Goal: Task Accomplishment & Management: Manage account settings

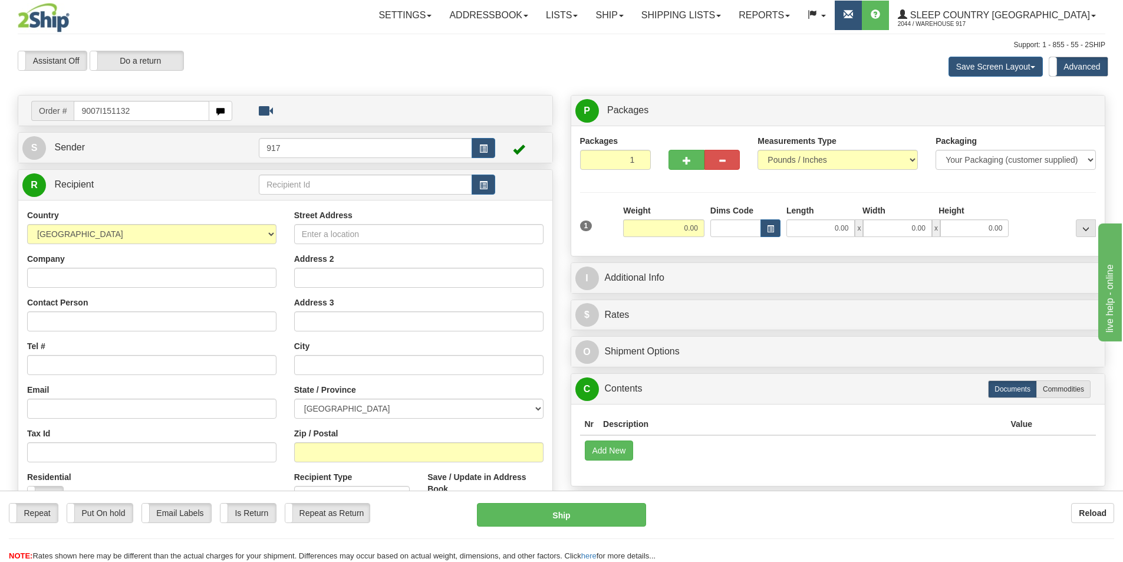
type input "9007I151132"
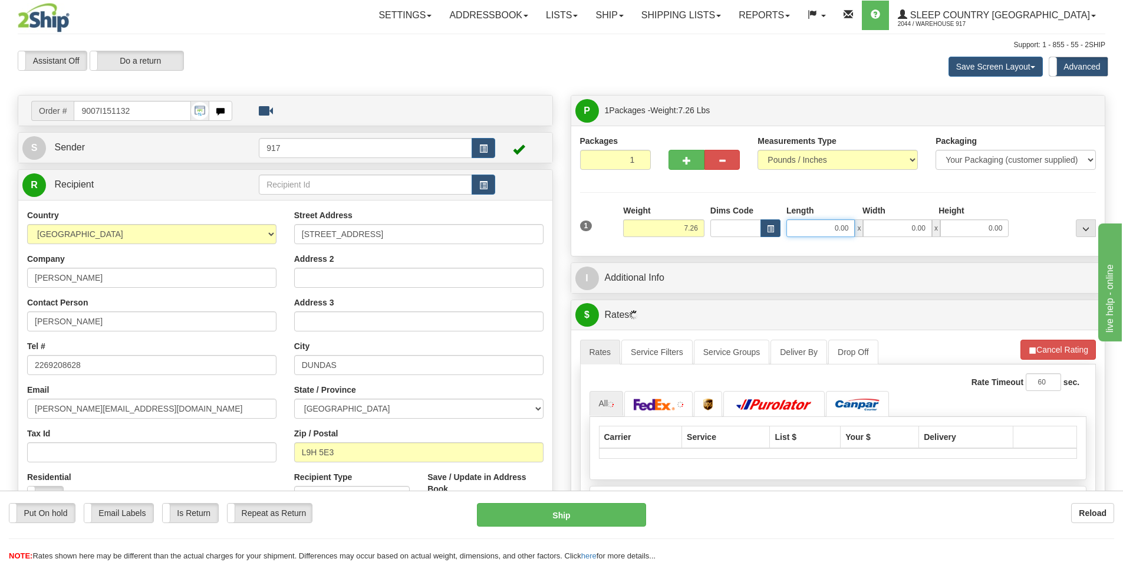
click at [822, 235] on input "0.00" at bounding box center [821, 228] width 68 height 18
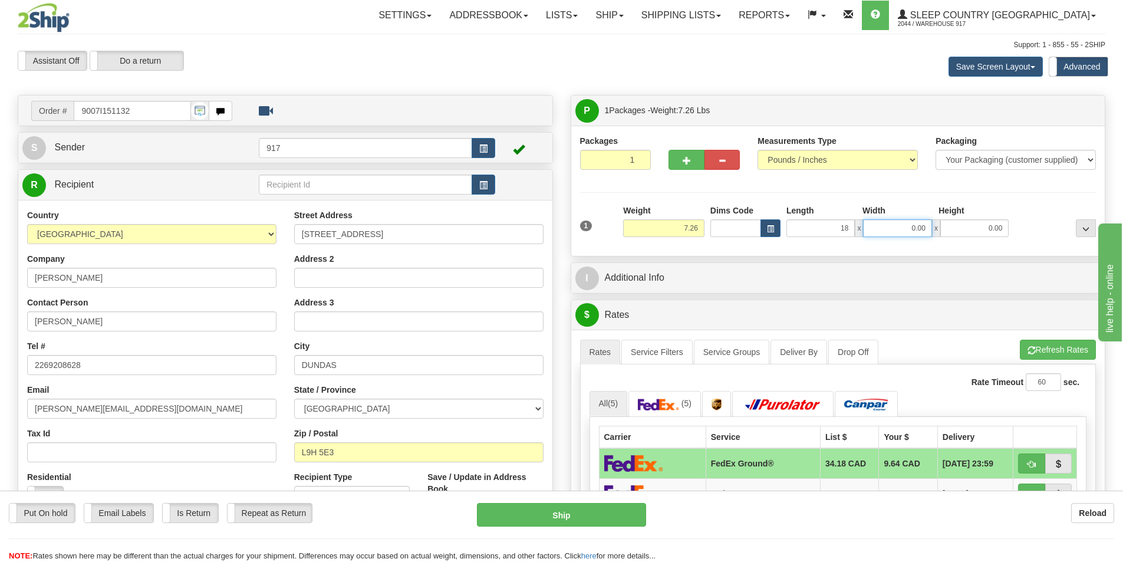
type input "18.00"
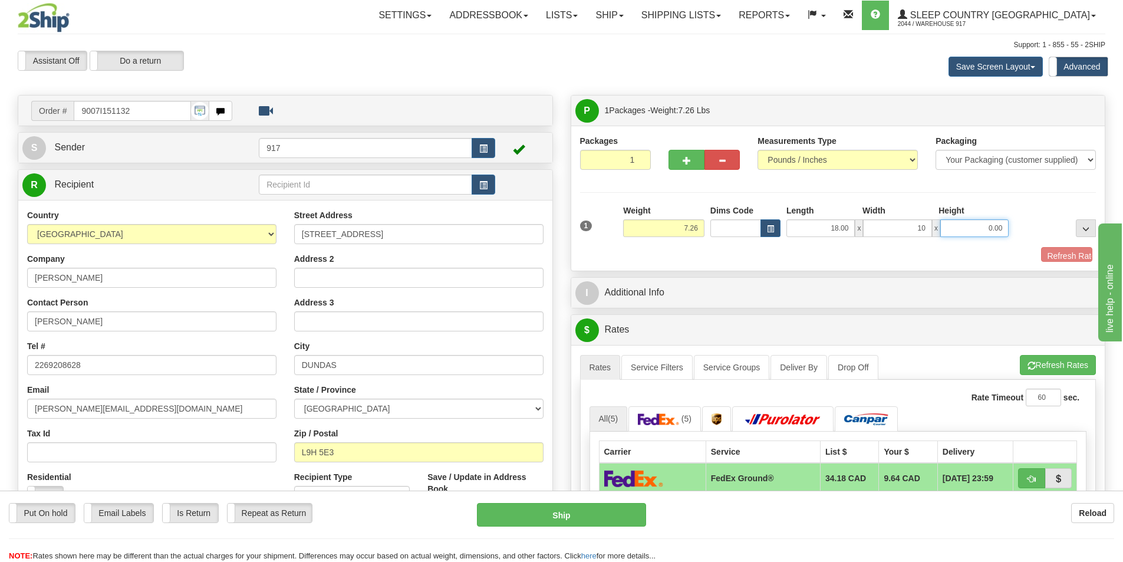
type input "10.00"
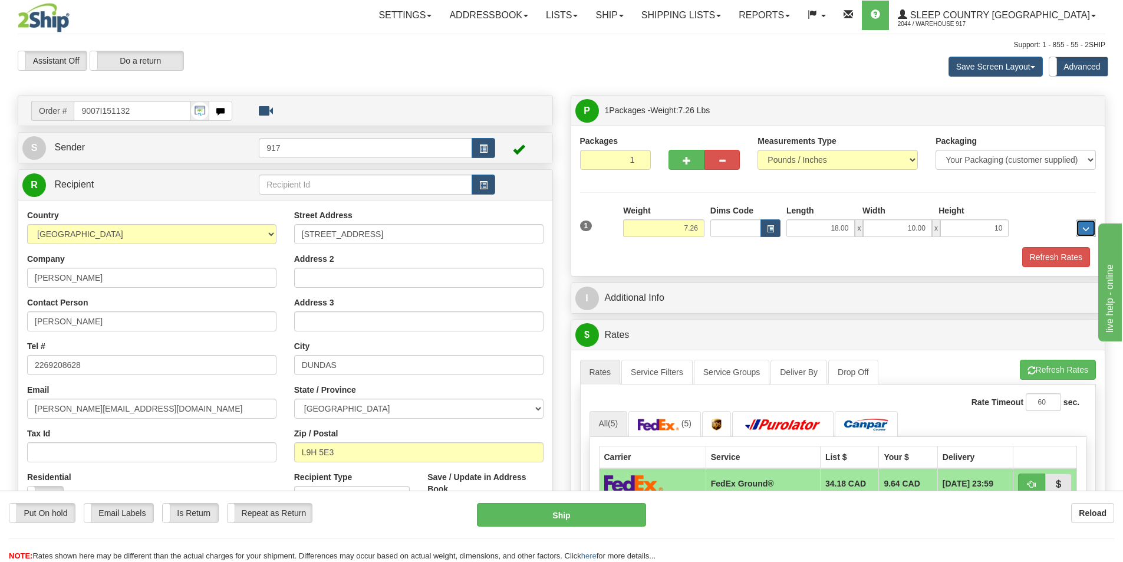
type input "10.00"
click at [1041, 251] on button "Refresh Rates" at bounding box center [1057, 257] width 68 height 20
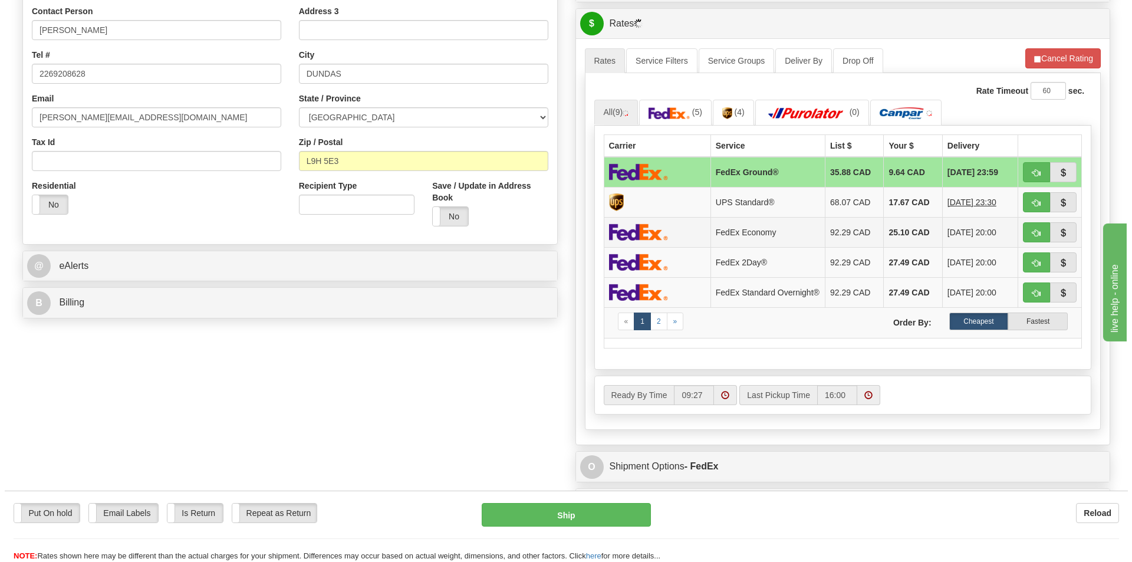
scroll to position [295, 0]
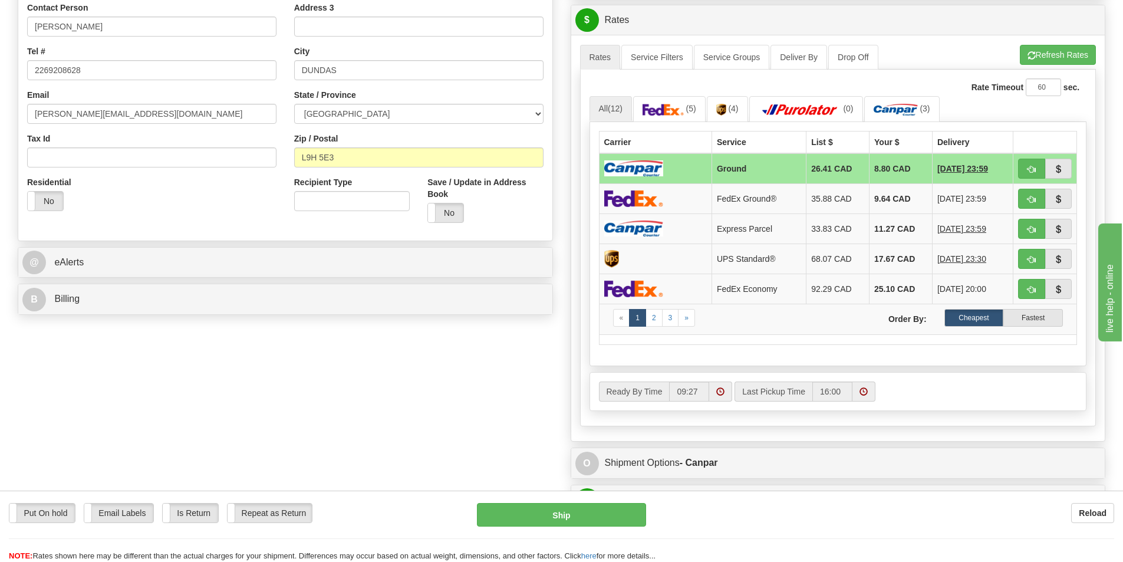
click at [657, 164] on img at bounding box center [633, 168] width 59 height 16
click at [541, 511] on button "Ship" at bounding box center [561, 515] width 169 height 24
type input "1"
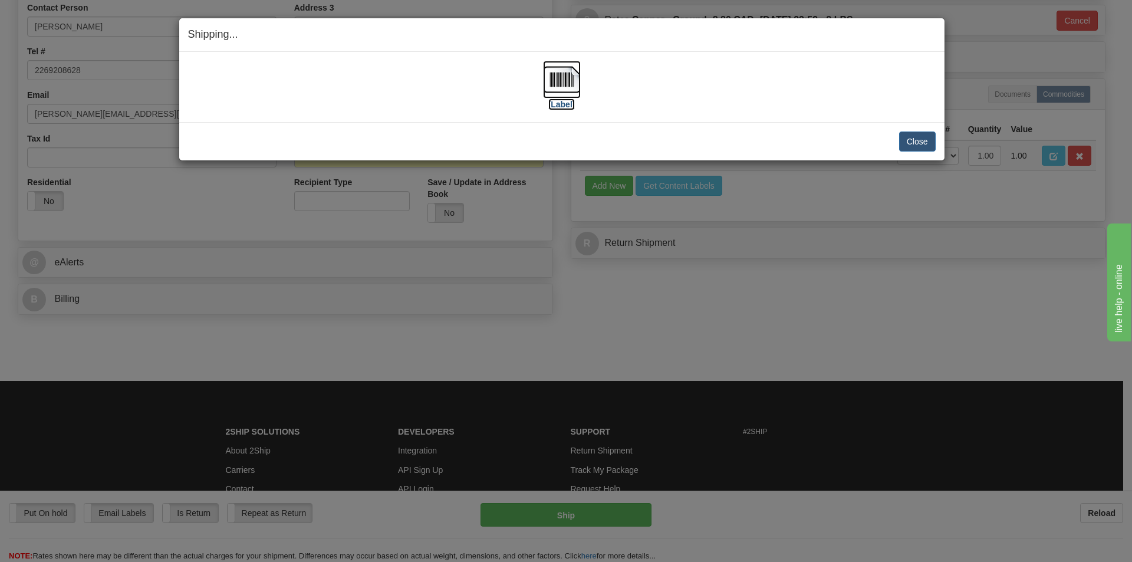
click at [554, 73] on img at bounding box center [562, 80] width 38 height 38
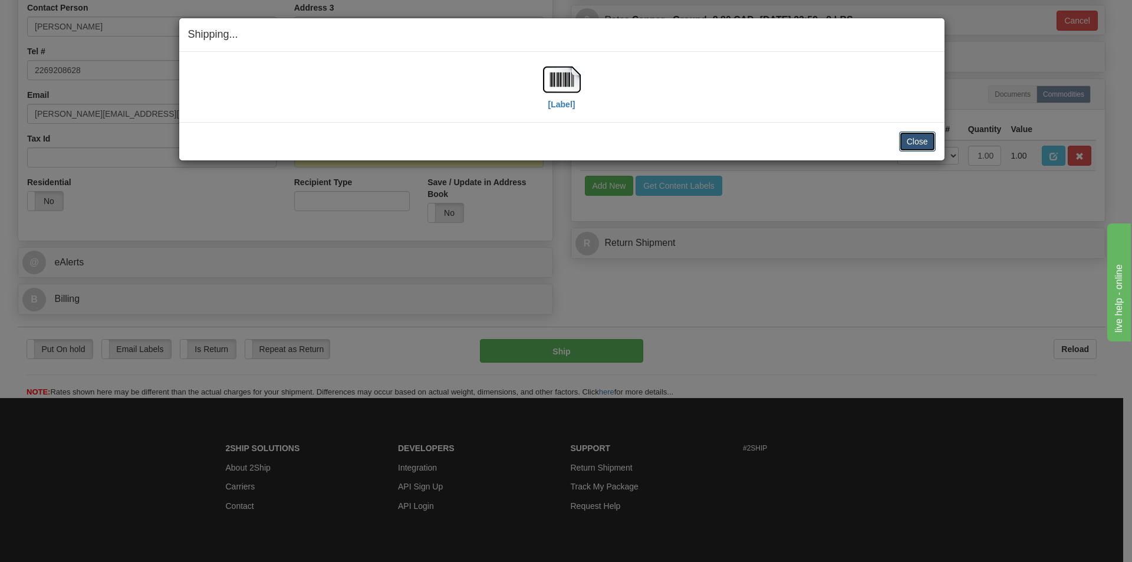
click at [925, 149] on button "Close" at bounding box center [917, 142] width 37 height 20
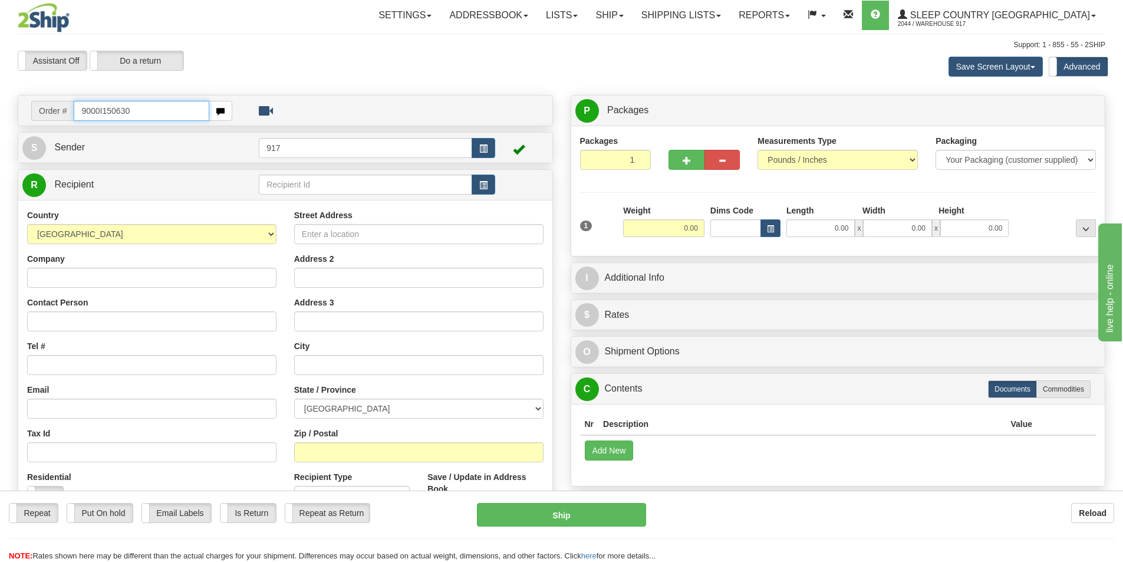
type input "9000I150630"
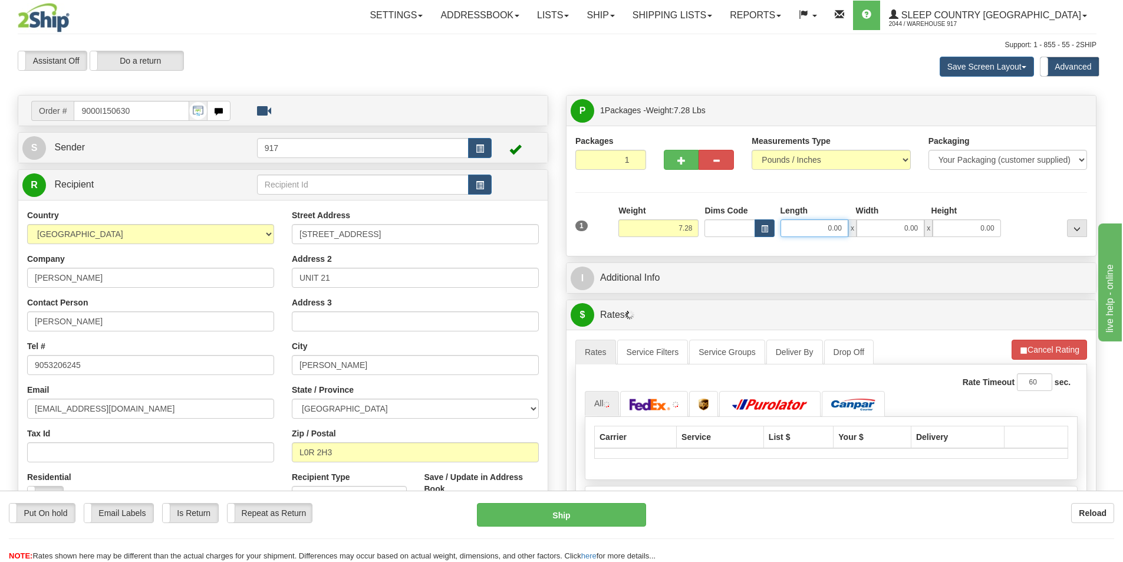
click at [829, 220] on input "0.00" at bounding box center [815, 228] width 68 height 18
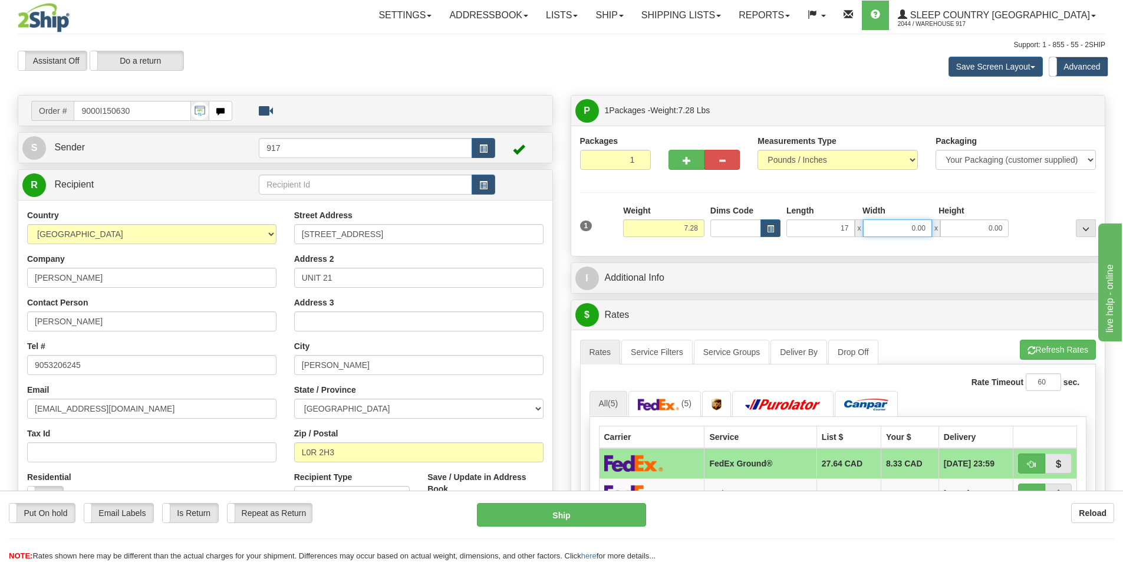
type input "17.00"
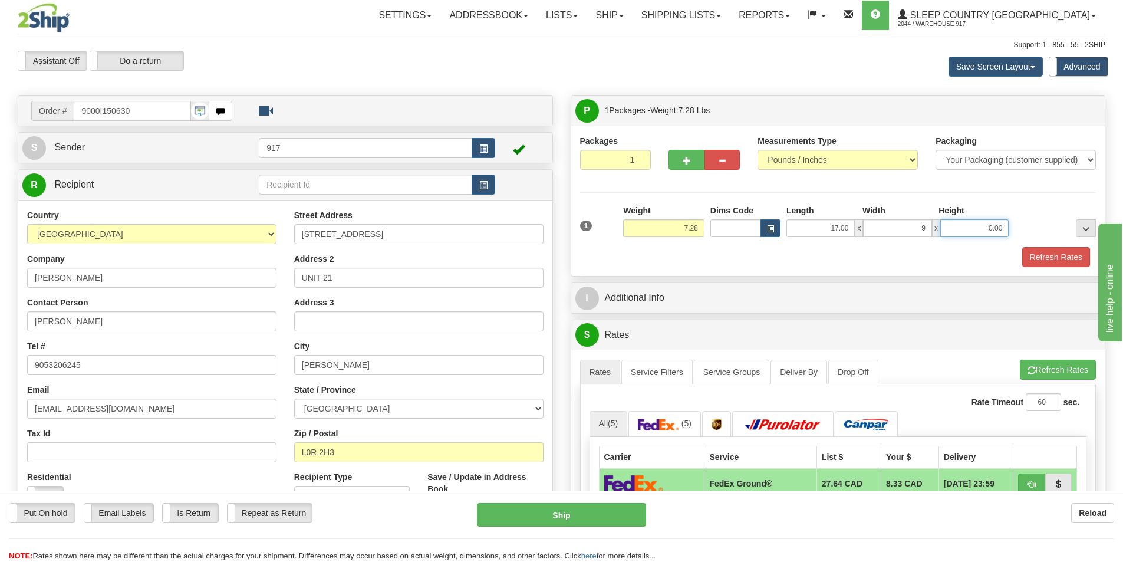
type input "9.00"
type input "10.00"
click at [1018, 250] on div "Refresh Rates" at bounding box center [838, 257] width 522 height 20
click at [1021, 255] on div "Refresh Rates" at bounding box center [838, 257] width 522 height 20
click at [1024, 255] on button "Refresh Rates" at bounding box center [1057, 257] width 68 height 20
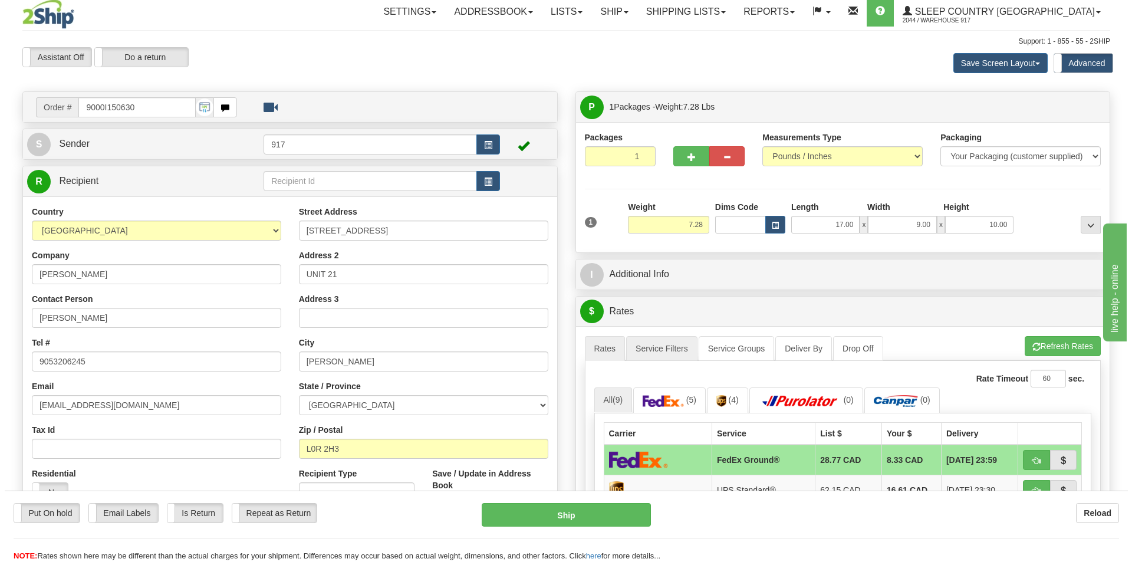
scroll to position [118, 0]
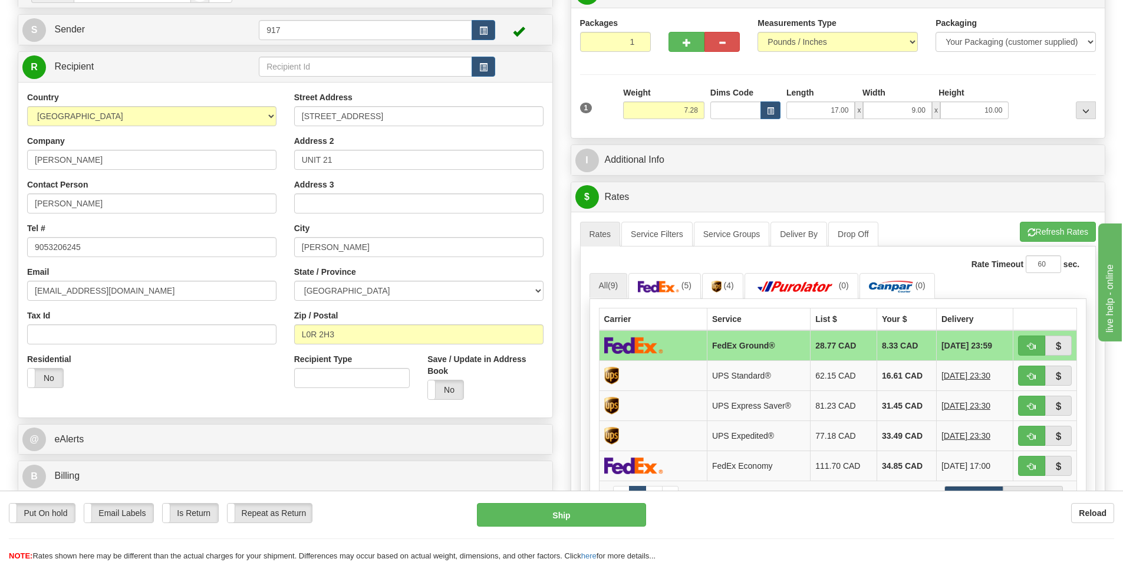
click at [714, 345] on td "FedEx Ground®" at bounding box center [758, 345] width 103 height 31
click at [699, 347] on td at bounding box center [653, 345] width 108 height 31
click at [604, 506] on button "Ship" at bounding box center [561, 515] width 169 height 24
type input "92"
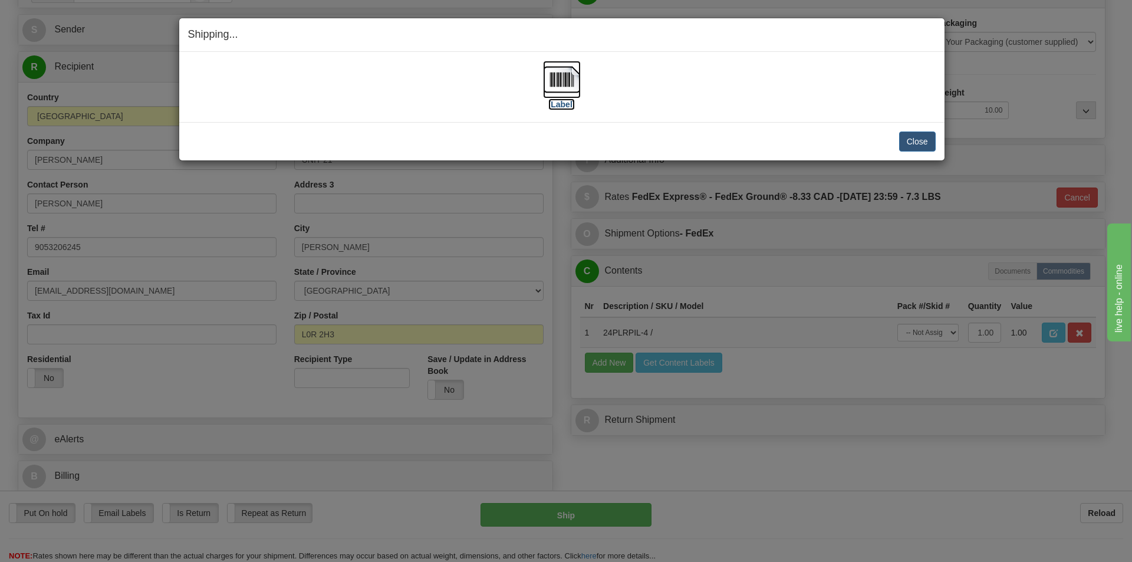
click at [556, 93] on img at bounding box center [562, 80] width 38 height 38
click at [919, 141] on button "Close" at bounding box center [917, 142] width 37 height 20
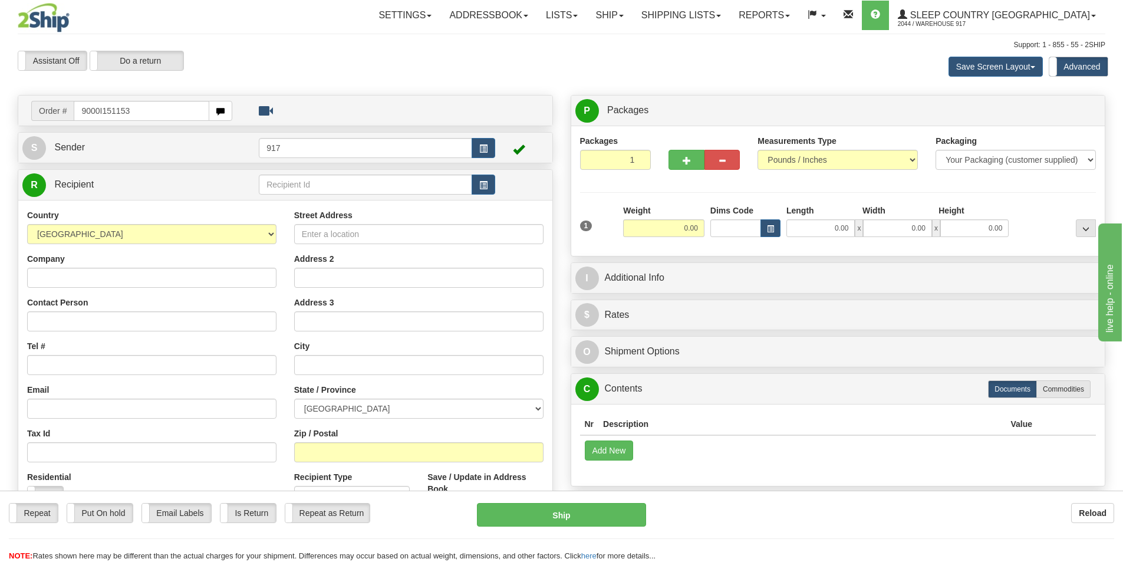
type input "9000I151153"
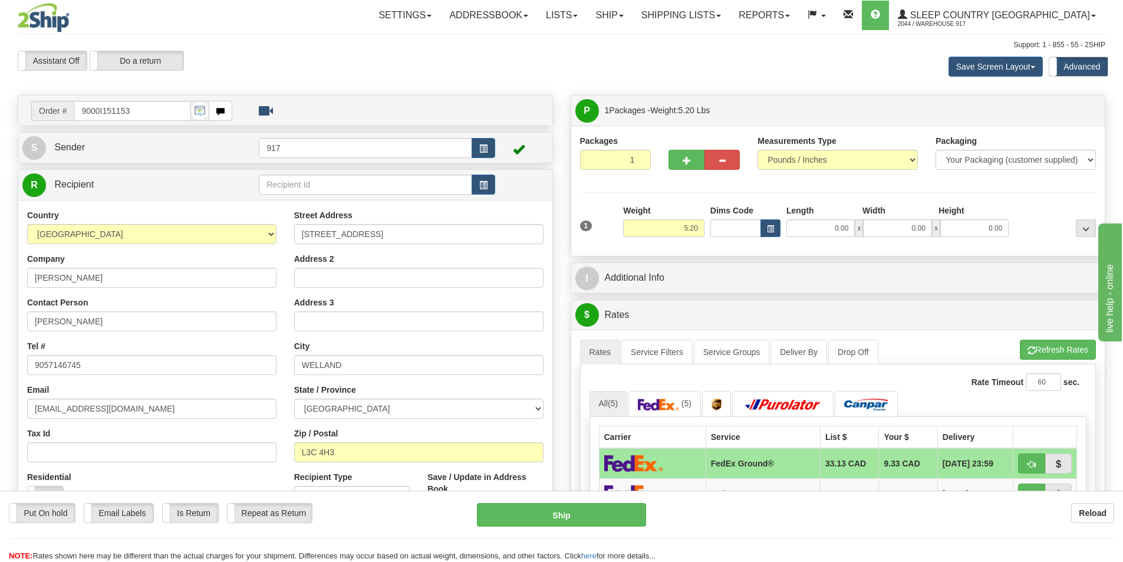
click at [836, 218] on div "Length" at bounding box center [822, 212] width 76 height 15
click at [834, 227] on input "0.00" at bounding box center [821, 228] width 68 height 18
type input "23.00"
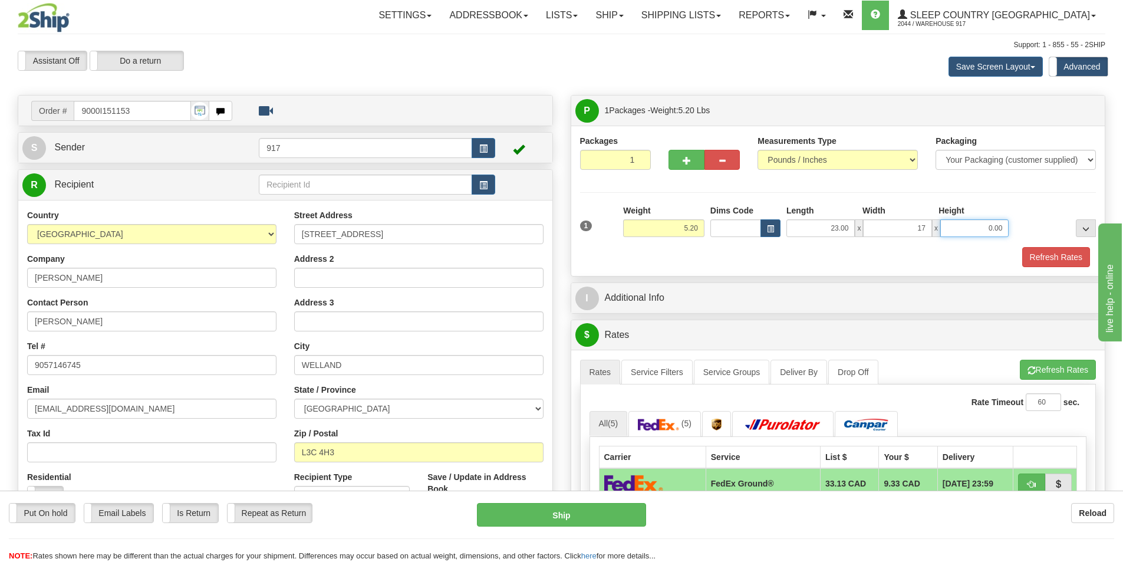
type input "17.00"
type input "89.00"
drag, startPoint x: 1035, startPoint y: 235, endPoint x: 1081, endPoint y: 235, distance: 46.0
click at [1081, 235] on div "1 Weight 5.20 Dims Code x x" at bounding box center [838, 226] width 522 height 42
type input "8.00"
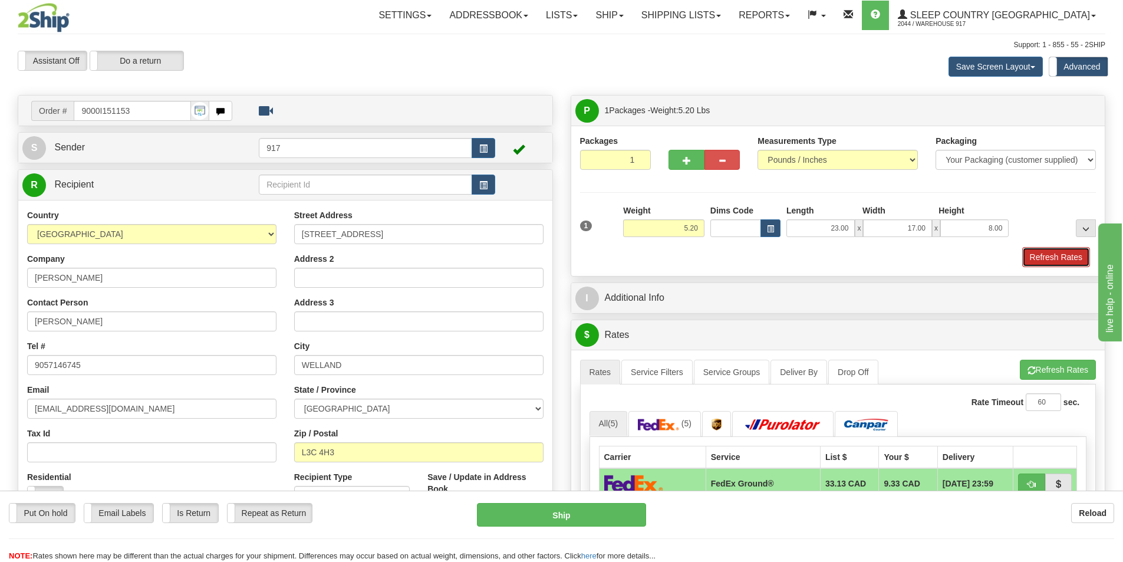
click at [1048, 267] on button "Refresh Rates" at bounding box center [1057, 257] width 68 height 20
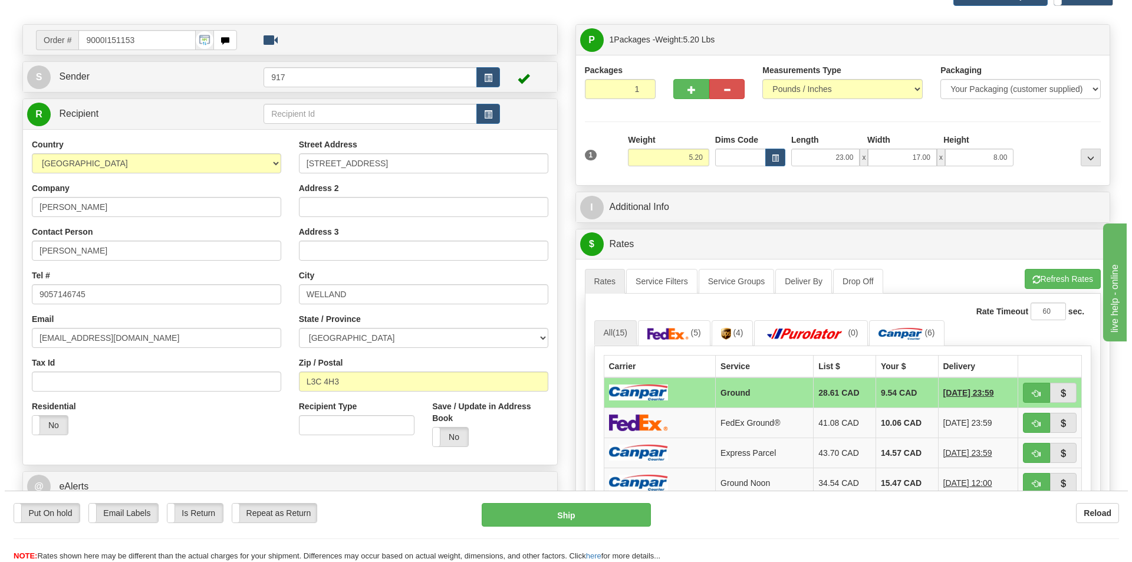
scroll to position [295, 0]
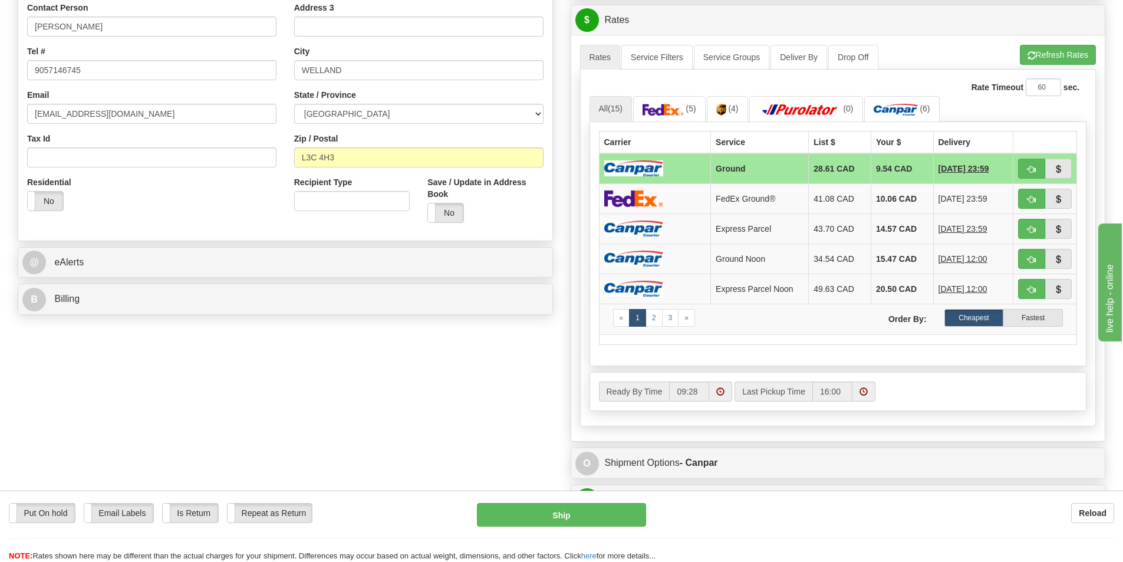
click at [705, 167] on td at bounding box center [655, 168] width 112 height 31
click at [534, 508] on button "Ship" at bounding box center [561, 515] width 169 height 24
type input "1"
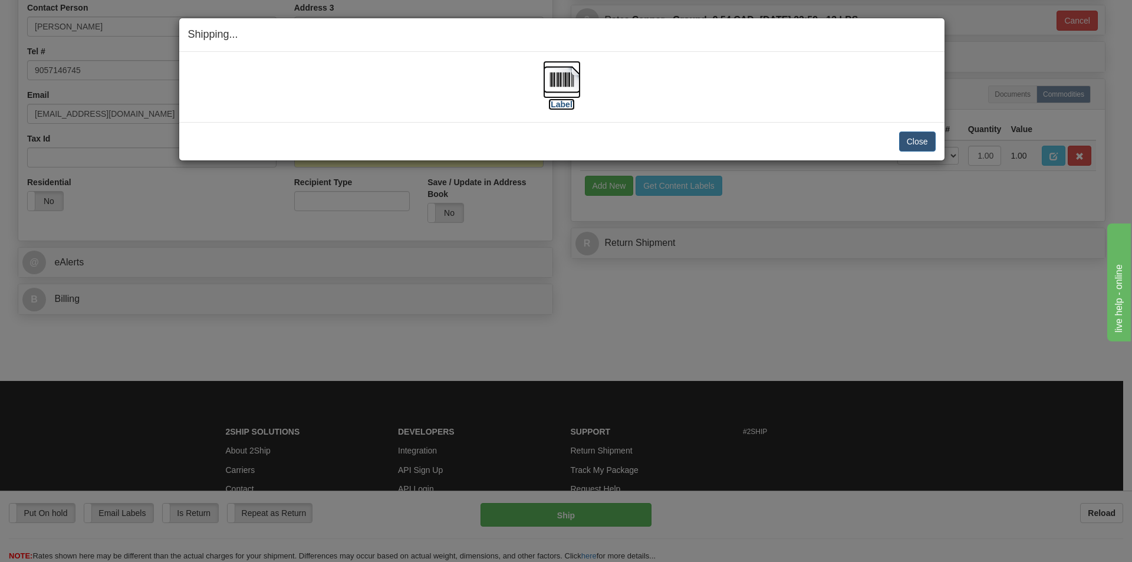
click at [549, 73] on img at bounding box center [562, 80] width 38 height 38
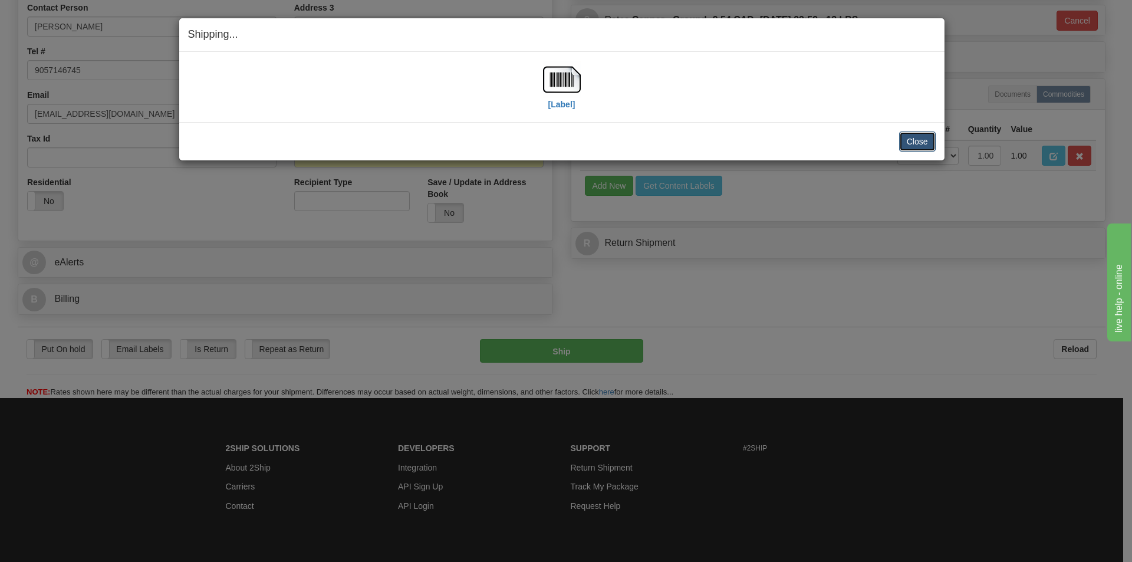
click at [915, 139] on button "Close" at bounding box center [917, 142] width 37 height 20
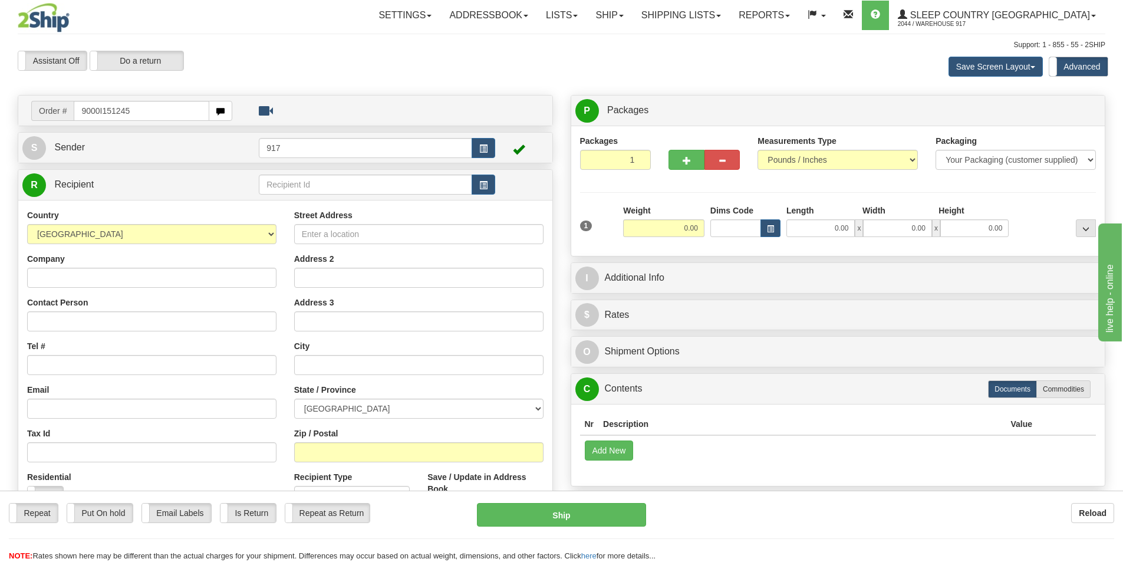
type input "9000I151245"
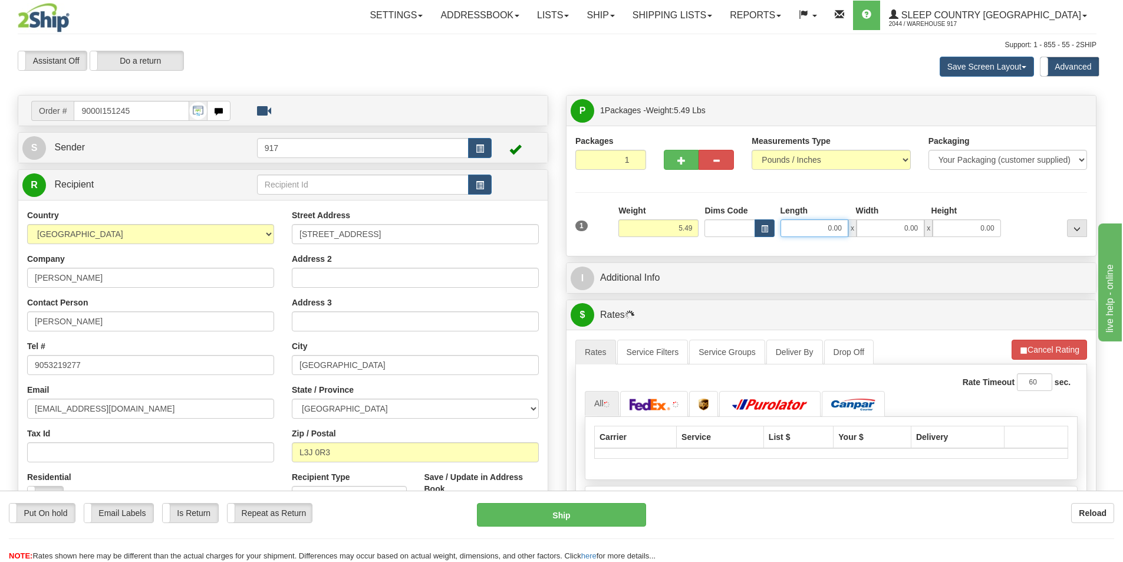
click at [832, 228] on input "0.00" at bounding box center [815, 228] width 68 height 18
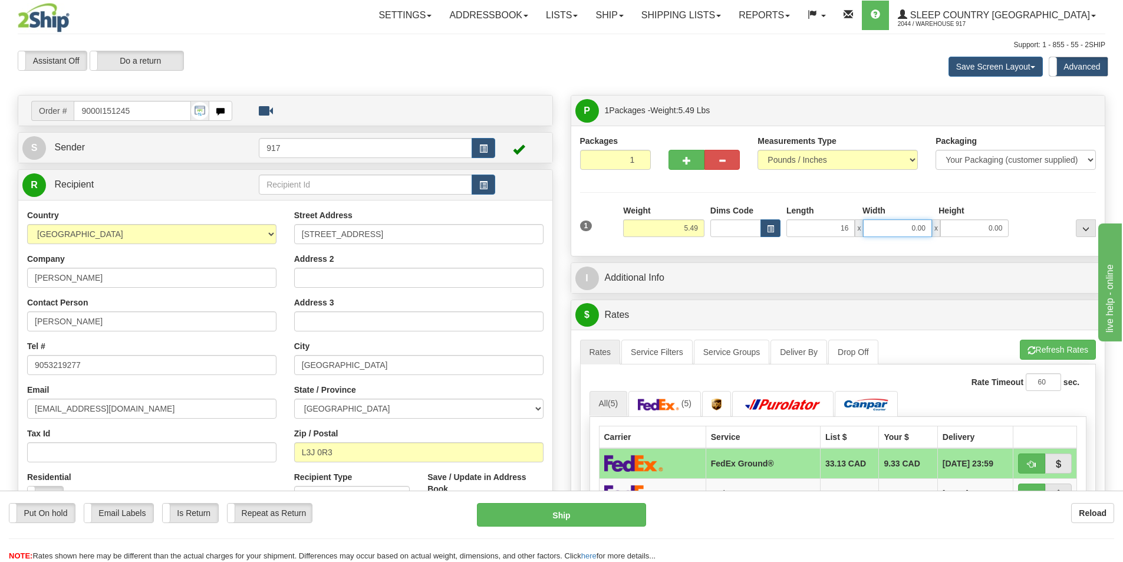
type input "16.00"
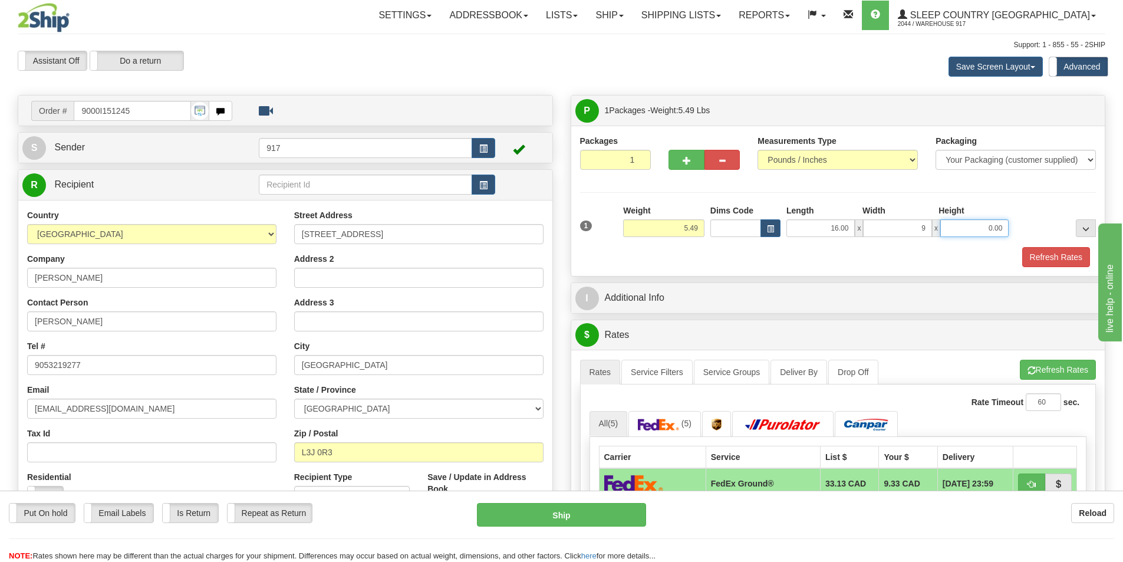
type input "9.00"
click at [1038, 270] on div "Packages 1 1 Measurements Type" at bounding box center [838, 201] width 534 height 150
click at [1039, 258] on button "Refresh Rates" at bounding box center [1057, 257] width 68 height 20
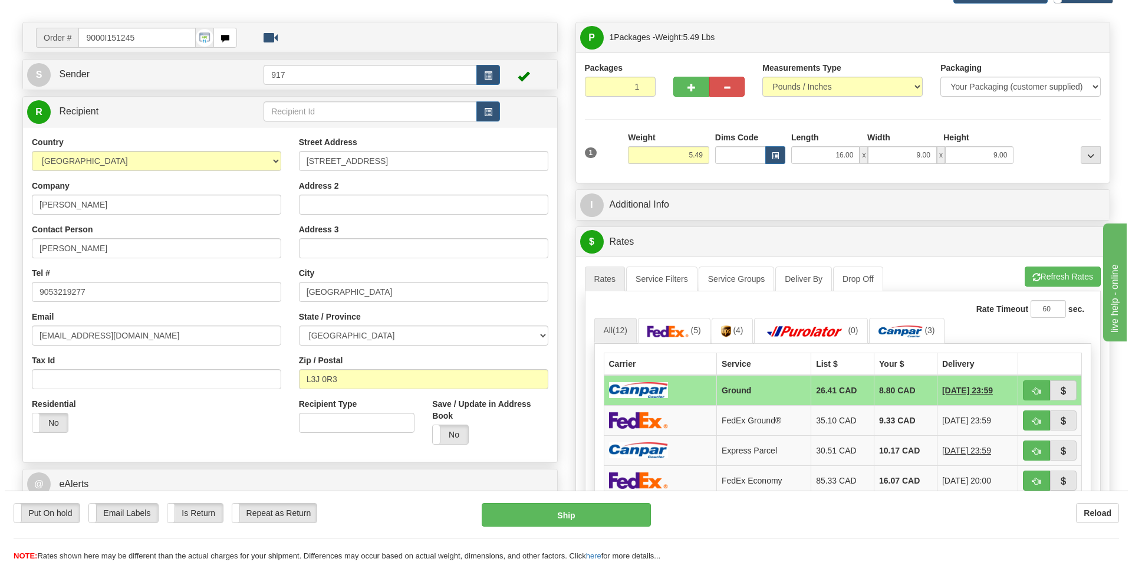
scroll to position [236, 0]
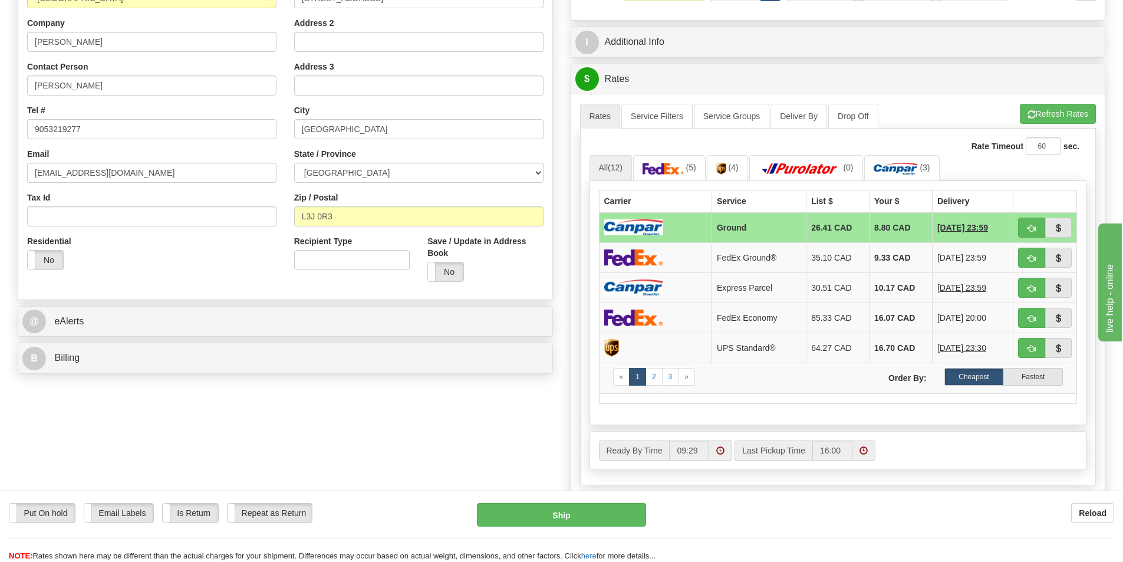
click at [655, 221] on img at bounding box center [633, 227] width 59 height 16
click at [558, 505] on button "Ship" at bounding box center [561, 515] width 169 height 24
type input "1"
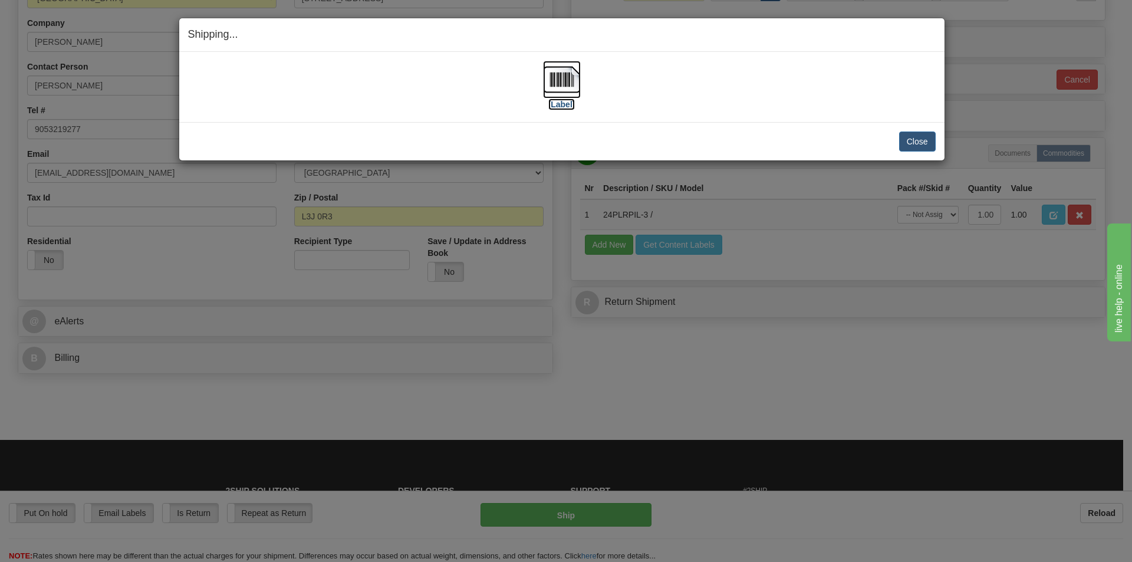
click at [576, 83] on img at bounding box center [562, 80] width 38 height 38
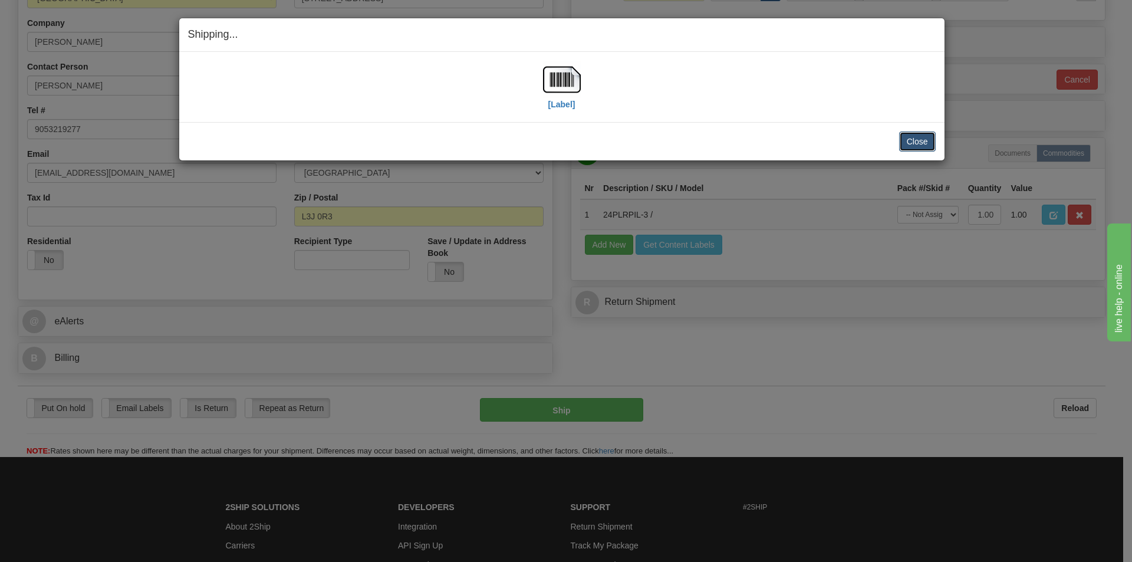
click at [916, 139] on button "Close" at bounding box center [917, 142] width 37 height 20
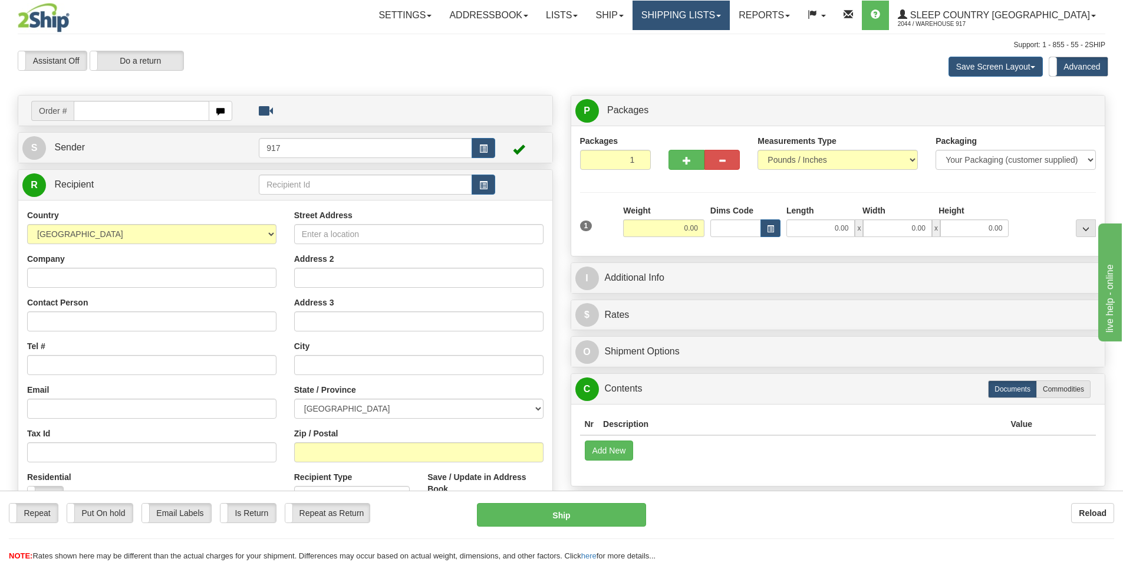
click at [730, 22] on link "Shipping lists" at bounding box center [681, 15] width 97 height 29
click at [723, 25] on link "Shipping lists" at bounding box center [681, 15] width 97 height 29
click at [713, 19] on link "Shipping lists" at bounding box center [681, 15] width 97 height 29
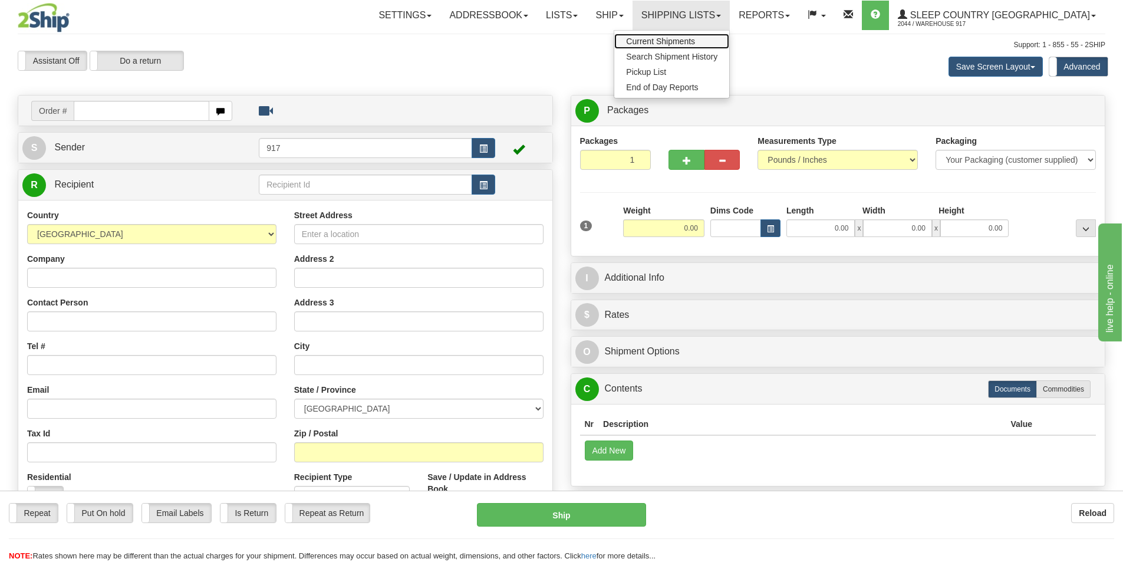
click at [695, 40] on span "Current Shipments" at bounding box center [660, 41] width 69 height 9
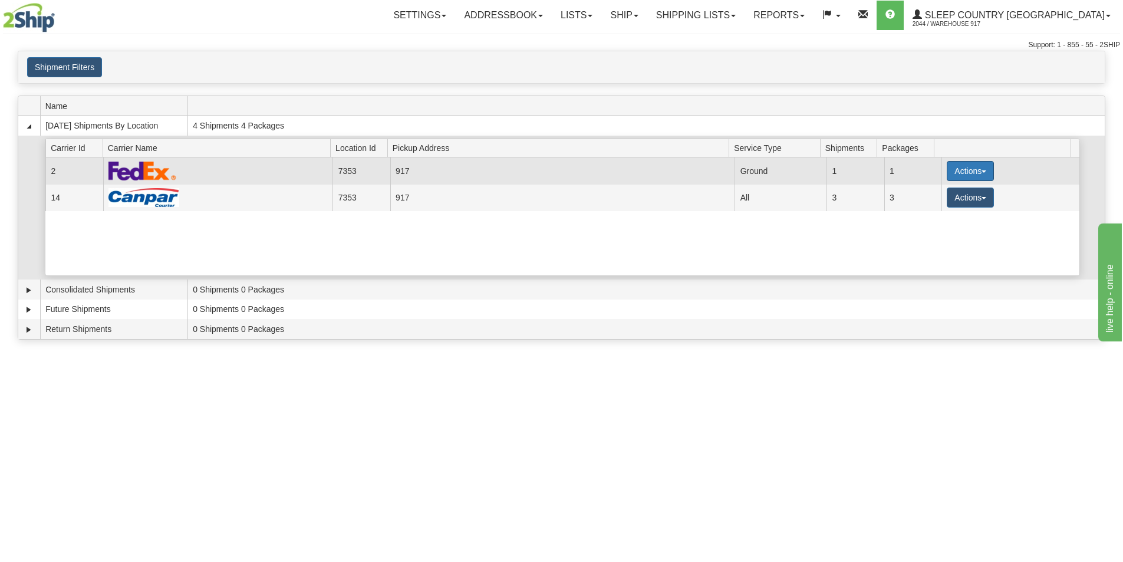
click at [964, 170] on button "Actions" at bounding box center [970, 171] width 47 height 20
click at [934, 211] on span "Close" at bounding box center [924, 208] width 27 height 8
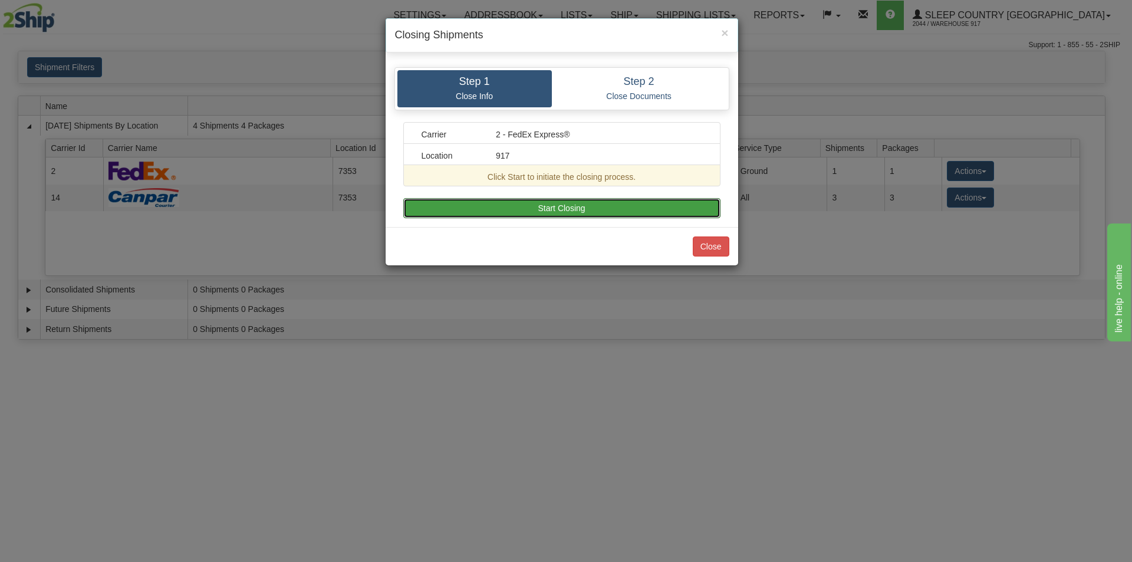
drag, startPoint x: 623, startPoint y: 205, endPoint x: 629, endPoint y: 214, distance: 10.6
click at [623, 205] on button "Start Closing" at bounding box center [561, 208] width 317 height 20
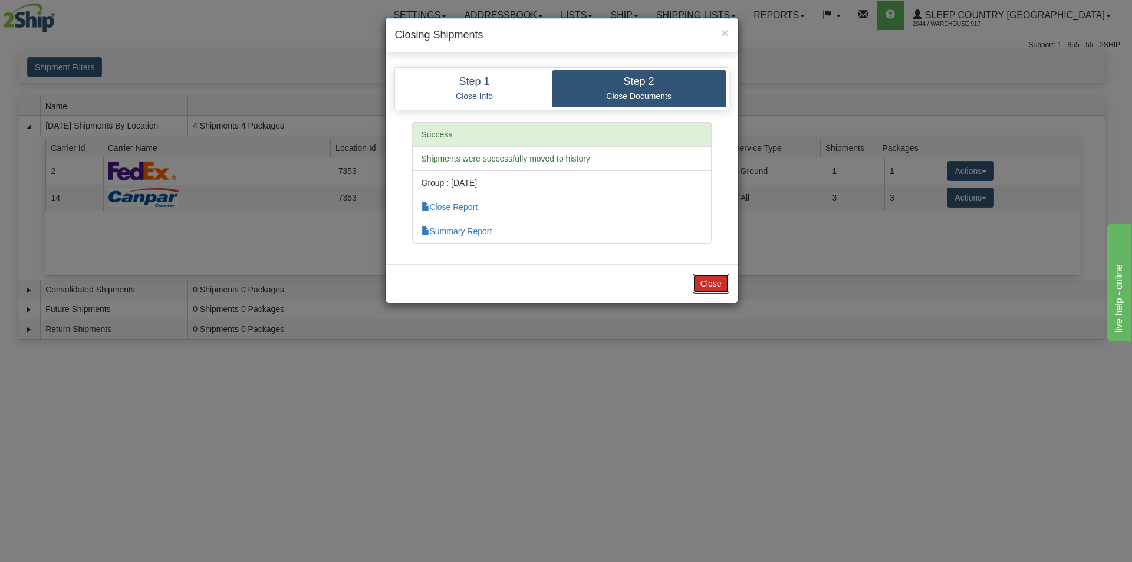
click at [709, 274] on button "Close" at bounding box center [711, 284] width 37 height 20
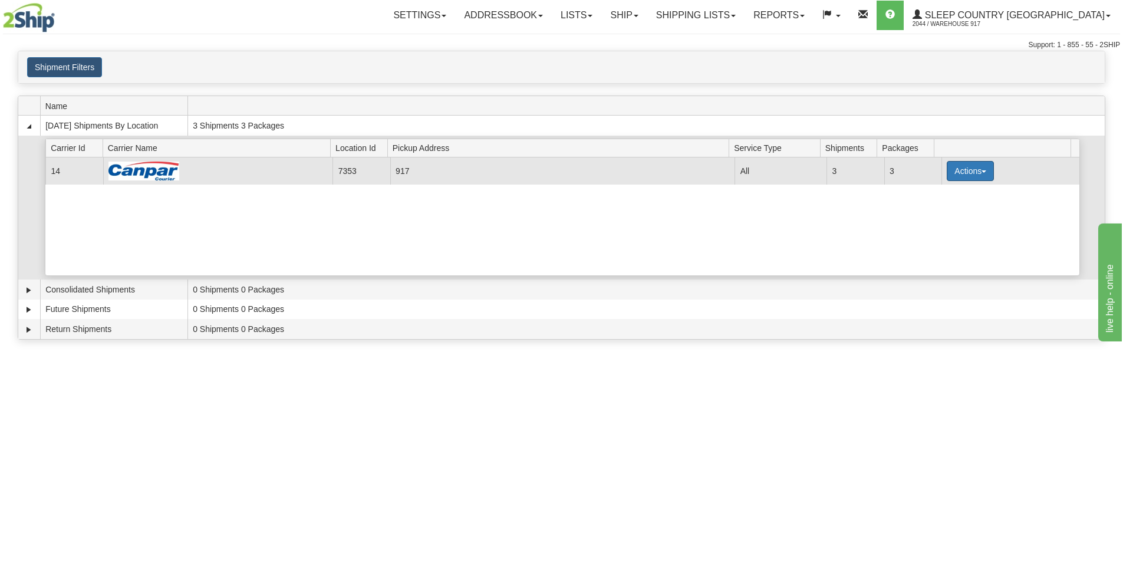
click at [947, 168] on button "Actions" at bounding box center [970, 171] width 47 height 20
click at [963, 173] on button "Actions" at bounding box center [970, 171] width 47 height 20
click at [938, 206] on span "Close" at bounding box center [924, 208] width 27 height 8
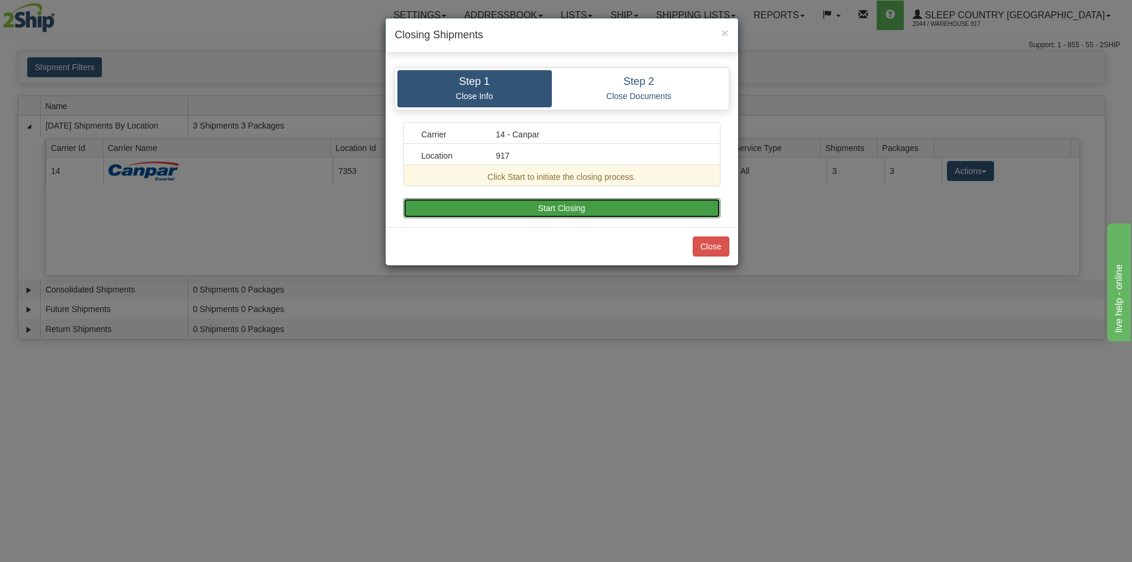
click at [597, 200] on button "Start Closing" at bounding box center [561, 208] width 317 height 20
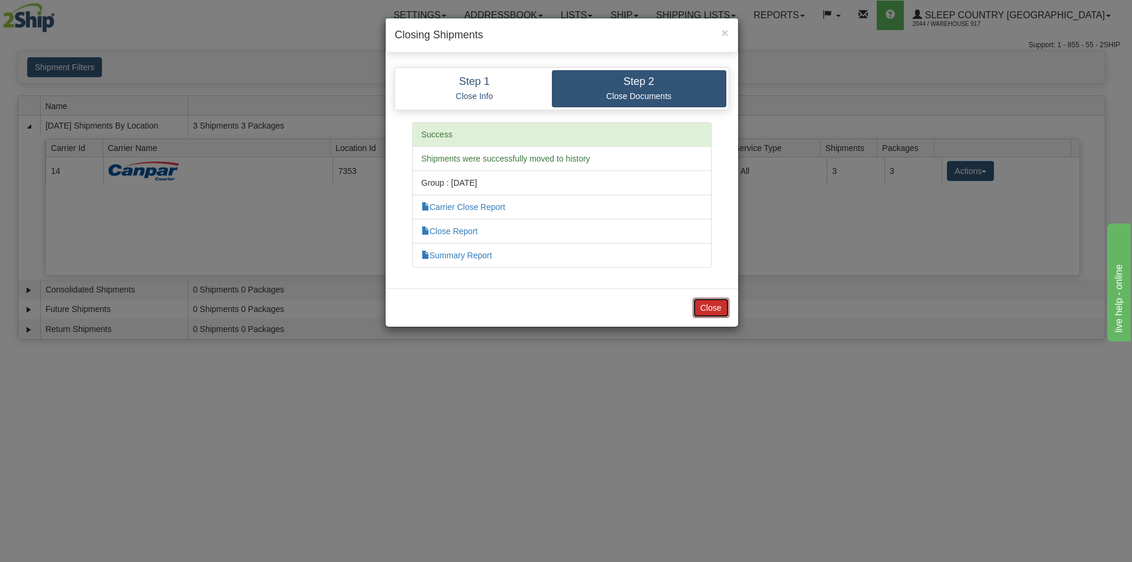
click at [725, 304] on button "Close" at bounding box center [711, 308] width 37 height 20
